Goal: Navigation & Orientation: Find specific page/section

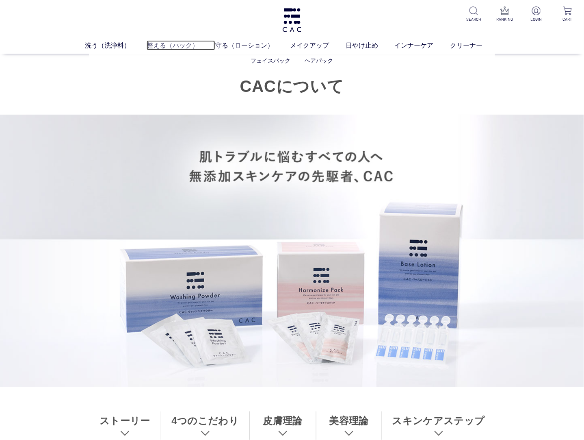
click at [161, 44] on link "整える（パック）" at bounding box center [181, 45] width 69 height 10
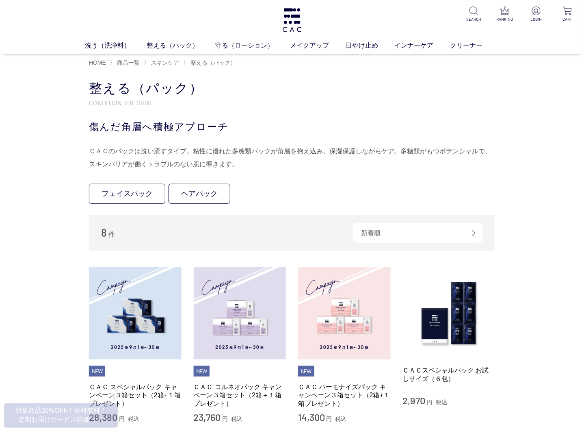
click at [167, 125] on div "傷んだ角層へ積極アプローチ" at bounding box center [292, 126] width 406 height 15
click at [167, 126] on div "傷んだ角層へ積極アプローチ" at bounding box center [292, 126] width 406 height 15
drag, startPoint x: 167, startPoint y: 126, endPoint x: 135, endPoint y: 128, distance: 32.2
click at [135, 128] on div "傷んだ角層へ積極アプローチ" at bounding box center [292, 126] width 406 height 15
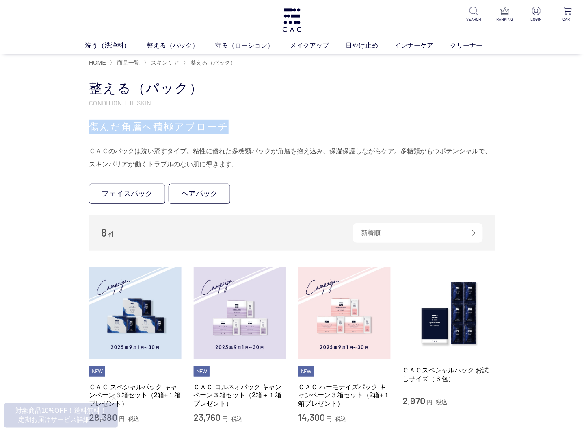
drag, startPoint x: 90, startPoint y: 125, endPoint x: 233, endPoint y: 126, distance: 142.7
click at [233, 126] on div "傷んだ角層へ積極アプローチ" at bounding box center [292, 126] width 406 height 15
drag, startPoint x: 233, startPoint y: 126, endPoint x: 172, endPoint y: 115, distance: 62.5
click at [172, 115] on div "整える（パック） CONDITION THE SKIN 傷んだ角層へ積極アプローチ ＣＡＣのパックは洗い流すタイプ。粘性に優れた多糖類パックが角層を抱え込み、…" at bounding box center [292, 125] width 406 height 91
drag, startPoint x: 172, startPoint y: 112, endPoint x: 224, endPoint y: 129, distance: 55.1
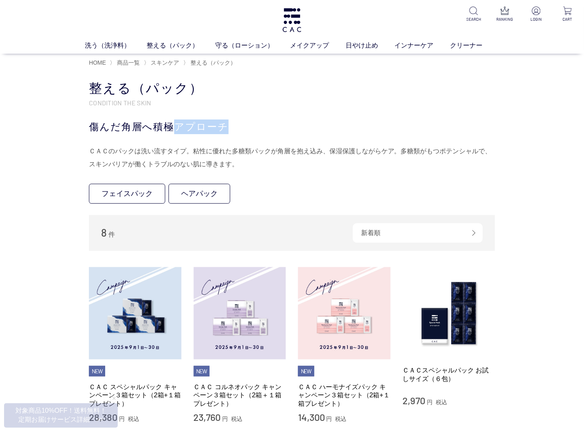
click at [224, 129] on div "整える（パック） CONDITION THE SKIN 傷んだ角層へ積極アプローチ ＣＡＣのパックは洗い流すタイプ。粘性に優れた多糖類パックが角層を抱え込み、…" at bounding box center [292, 125] width 406 height 91
drag, startPoint x: 224, startPoint y: 129, endPoint x: 196, endPoint y: 127, distance: 27.7
click at [196, 127] on div "傷んだ角層へ積極アプローチ" at bounding box center [292, 126] width 406 height 15
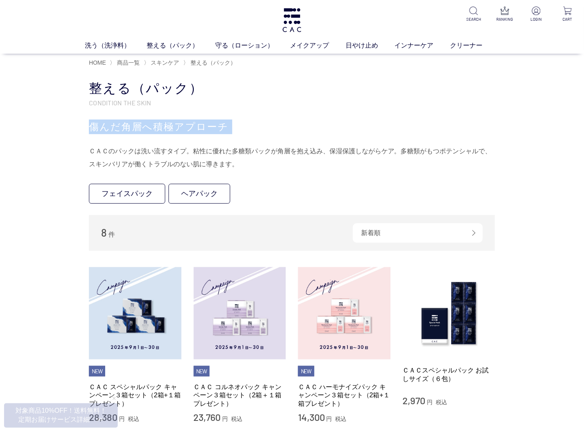
drag, startPoint x: 196, startPoint y: 127, endPoint x: 145, endPoint y: 127, distance: 51.6
click at [145, 127] on div "傷んだ角層へ積極アプローチ" at bounding box center [292, 126] width 406 height 15
drag, startPoint x: 88, startPoint y: 124, endPoint x: 229, endPoint y: 126, distance: 141.0
click at [229, 126] on div "買い物かご 買い物かご内の商品 買い物かごは空です... カテゴリから探す 商品一覧 スキンケア 洗う（洗浄料） 整える（パック） フェイスパック ヘアパック…" at bounding box center [292, 372] width 431 height 584
drag, startPoint x: 229, startPoint y: 126, endPoint x: 231, endPoint y: 143, distance: 16.8
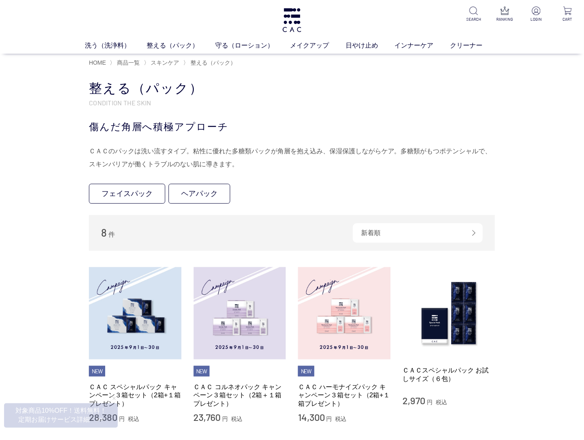
click at [231, 143] on div "整える（パック） CONDITION THE SKIN 傷んだ角層へ積極アプローチ ＣＡＣのパックは洗い流すタイプ。粘性に優れた多糖類パックが角層を抱え込み、…" at bounding box center [292, 125] width 406 height 91
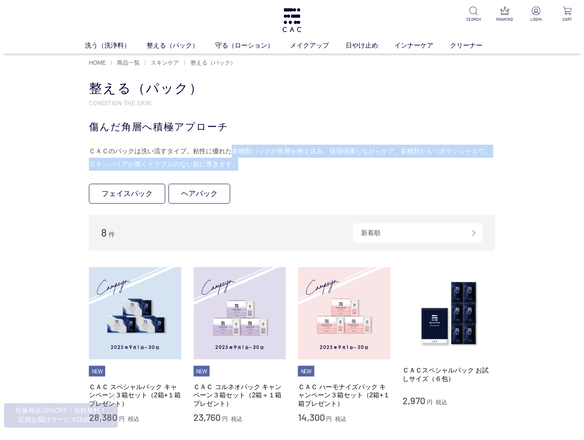
drag, startPoint x: 229, startPoint y: 143, endPoint x: 251, endPoint y: 165, distance: 31.9
click at [251, 165] on div "整える（パック） CONDITION THE SKIN 傷んだ角層へ積極アプローチ ＣＡＣのパックは洗い流すタイプ。粘性に優れた多糖類パックが角層を抱え込み、…" at bounding box center [292, 125] width 406 height 91
drag, startPoint x: 251, startPoint y: 165, endPoint x: 242, endPoint y: 163, distance: 9.7
click at [242, 163] on div "ＣＡＣのパックは洗い流すタイプ。粘性に優れた多糖類パックが角層を抱え込み、保湿保護しながらケア。多糖類がもつポテンシャルで、スキンバリアが働くトラブルのない肌…" at bounding box center [292, 158] width 406 height 26
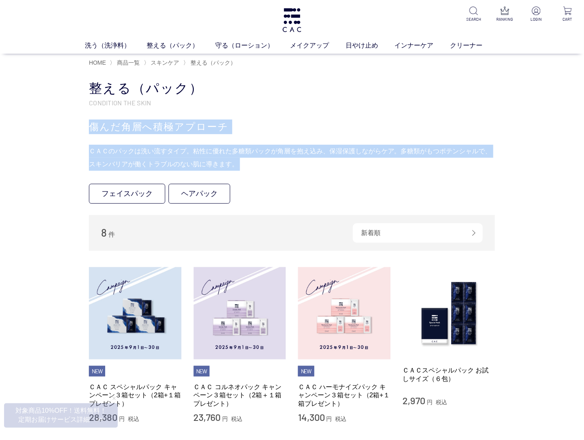
drag, startPoint x: 241, startPoint y: 163, endPoint x: 87, endPoint y: 125, distance: 157.9
click at [87, 125] on div "買い物かご 買い物かご内の商品 買い物かごは空です... カテゴリから探す 商品一覧 スキンケア 洗う（洗浄料） 整える（パック） フェイスパック ヘアパック…" at bounding box center [292, 372] width 431 height 584
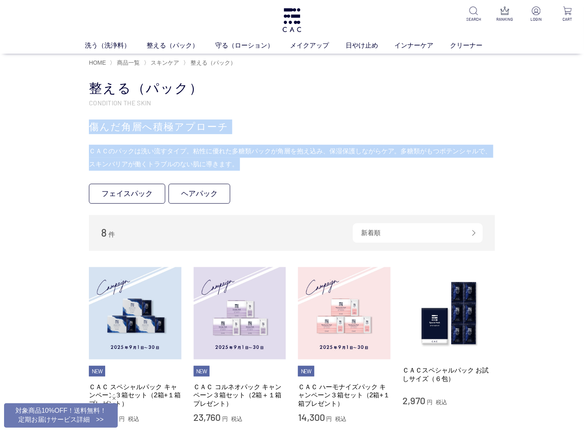
click at [267, 140] on div "整える（パック） CONDITION THE SKIN 傷んだ角層へ積極アプローチ ＣＡＣのパックは洗い流すタイプ。粘性に優れた多糖類パックが角層を抱え込み、…" at bounding box center [292, 125] width 406 height 91
drag, startPoint x: 240, startPoint y: 165, endPoint x: 80, endPoint y: 125, distance: 164.6
click at [80, 125] on div "買い物かご 買い物かご内の商品 買い物かごは空です... カテゴリから探す 商品一覧 スキンケア 洗う（洗浄料） 整える（パック） フェイスパック ヘアパック…" at bounding box center [292, 372] width 431 height 584
